Goal: Task Accomplishment & Management: Manage account settings

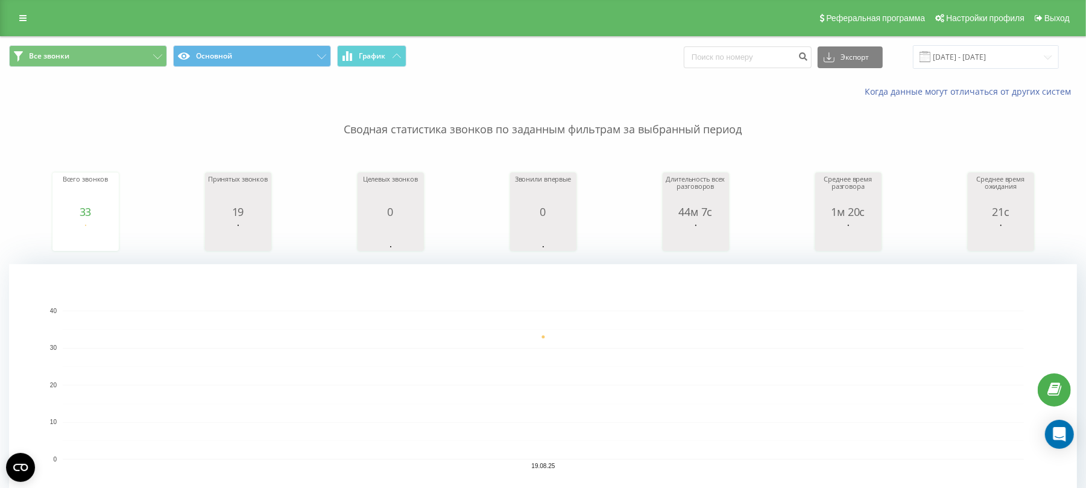
click at [790, 29] on div "Реферальная программа Настройки профиля Выход" at bounding box center [543, 18] width 1086 height 36
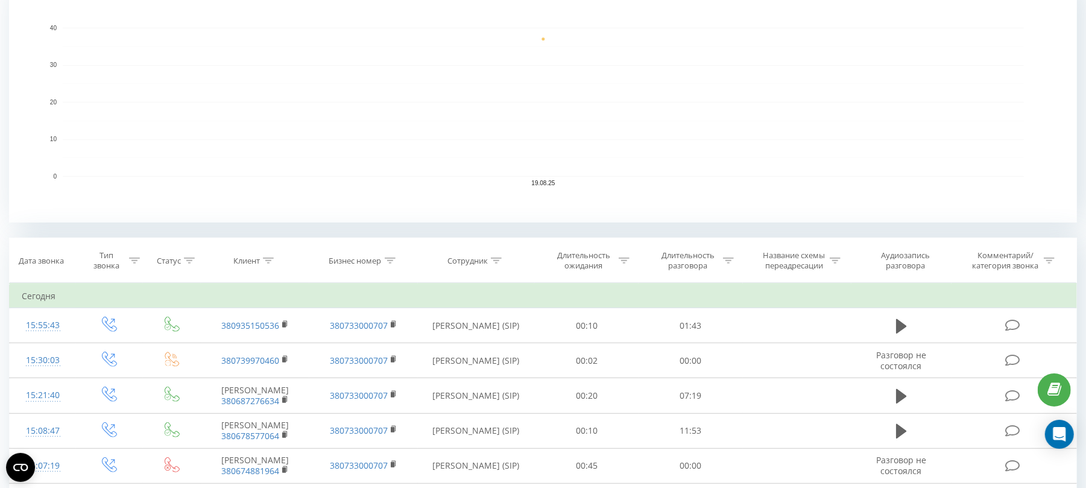
scroll to position [321, 0]
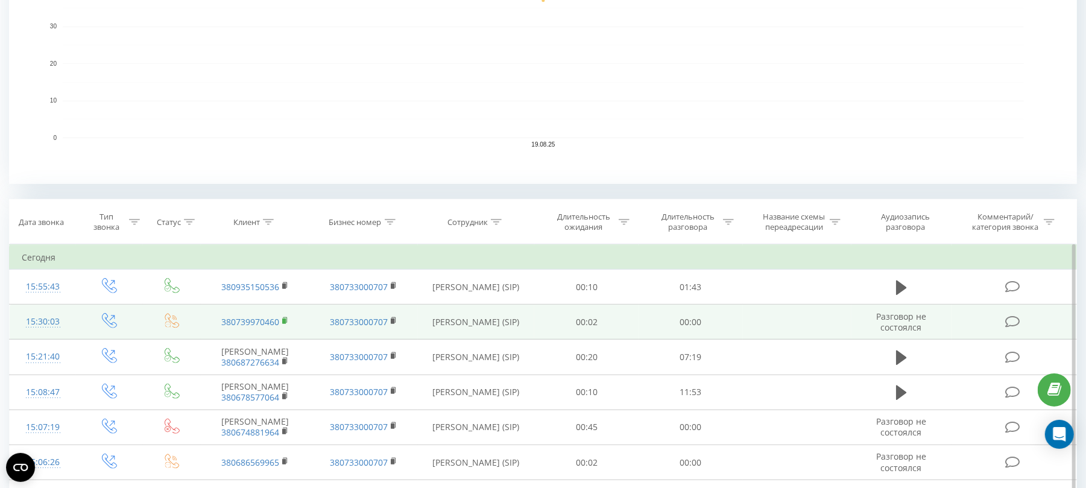
click at [283, 324] on rect at bounding box center [284, 320] width 4 height 5
click at [287, 321] on icon at bounding box center [285, 319] width 4 height 5
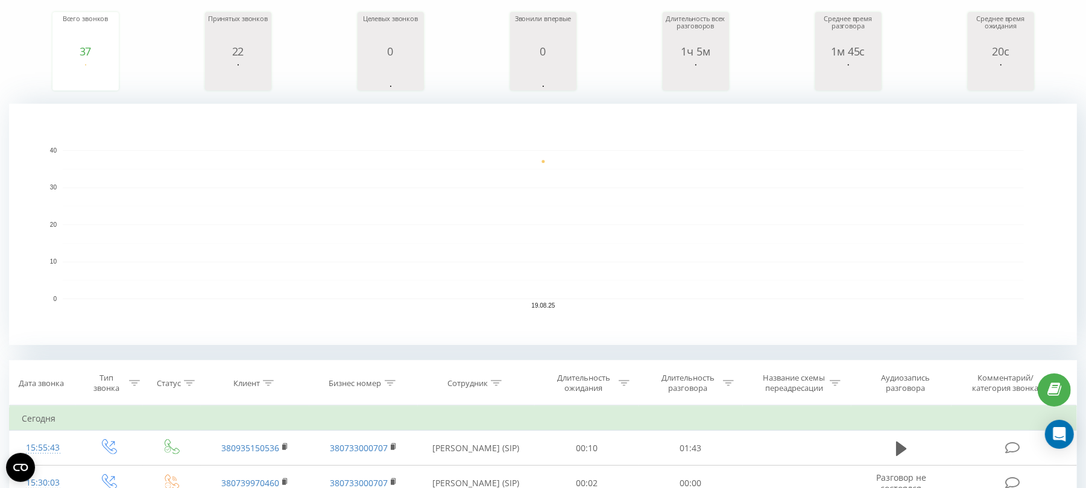
scroll to position [0, 0]
